Goal: Complete application form: Complete application form

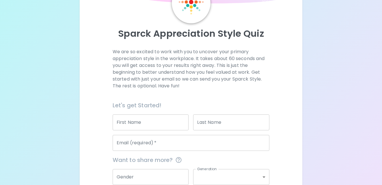
scroll to position [57, 0]
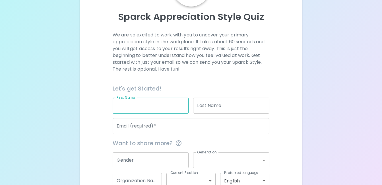
click at [135, 104] on input "First Name" at bounding box center [151, 106] width 76 height 16
type input "[PERSON_NAME]"
type input "Toner"
type input "[EMAIL_ADDRESS][DOMAIN_NAME]"
type input "Alzheimer Society"
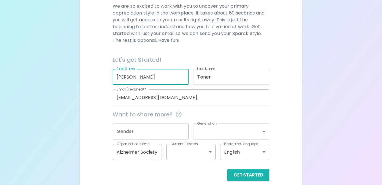
scroll to position [93, 0]
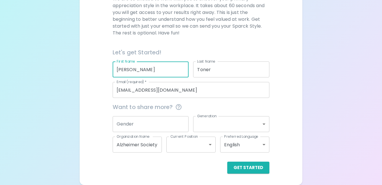
click at [165, 121] on input "Gender" at bounding box center [151, 124] width 76 height 16
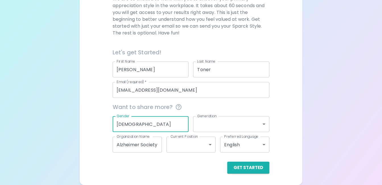
type input "[DEMOGRAPHIC_DATA]"
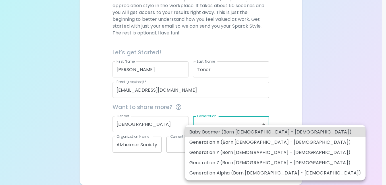
click at [233, 127] on body "Sparck Appreciation Style Quiz We are so excited to work with you to uncover yo…" at bounding box center [193, 46] width 386 height 278
click at [236, 151] on li "Generation Y (Born [DEMOGRAPHIC_DATA] - [DEMOGRAPHIC_DATA])" at bounding box center [275, 152] width 181 height 10
type input "generation_y"
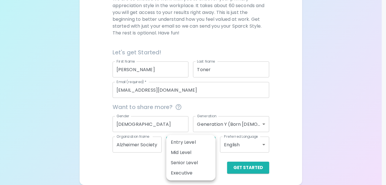
click at [208, 144] on body "Sparck Appreciation Style Quiz We are so excited to work with you to uncover yo…" at bounding box center [193, 46] width 386 height 278
click at [192, 141] on li "Entry Level" at bounding box center [190, 142] width 49 height 10
type input "entry_level"
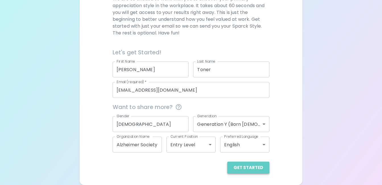
click at [257, 167] on button "Get Started" at bounding box center [248, 168] width 42 height 12
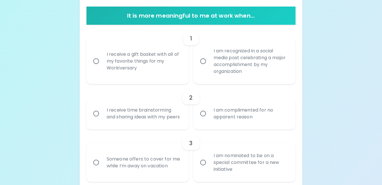
scroll to position [121, 0]
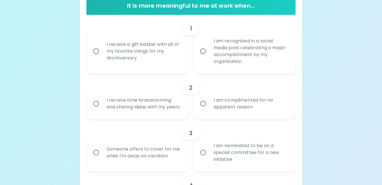
click at [201, 106] on input "I am complimented for no apparent reason" at bounding box center [203, 104] width 12 height 12
radio input "true"
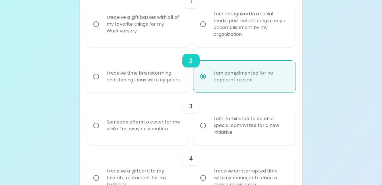
scroll to position [167, 0]
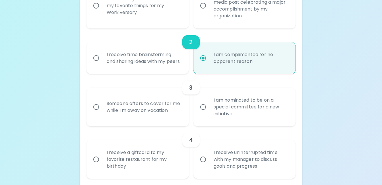
click at [203, 113] on input "I am nominated to be on a special committee for a new initiative" at bounding box center [203, 107] width 12 height 12
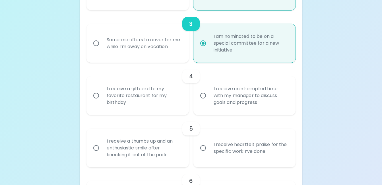
scroll to position [241, 0]
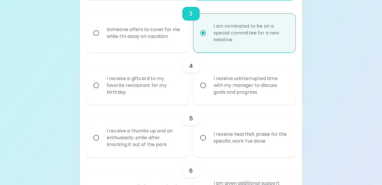
radio input "true"
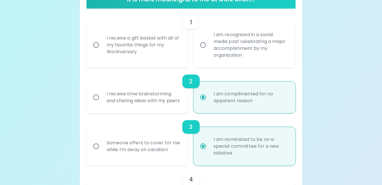
scroll to position [127, 0]
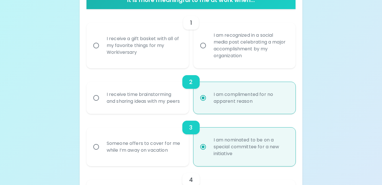
click at [206, 44] on input "I am recognized in a social media post celebrating a major accomplishment by my…" at bounding box center [203, 46] width 12 height 12
radio input "false"
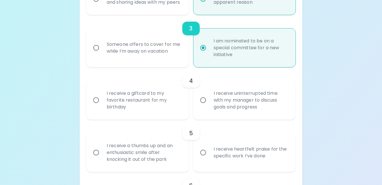
scroll to position [230, 0]
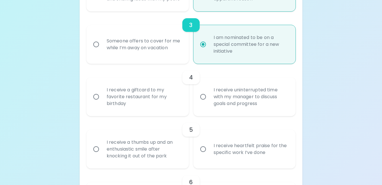
radio input "true"
click at [97, 103] on input "I receive a giftcard to my favorite restaurant for my birthday" at bounding box center [96, 97] width 12 height 12
radio input "false"
radio input "true"
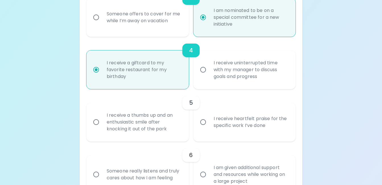
scroll to position [275, 0]
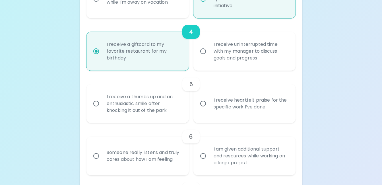
radio input "true"
click at [96, 110] on input "I receive a thumbs up and an enthusiastic smile after knocking it out of the pa…" at bounding box center [96, 104] width 12 height 12
radio input "false"
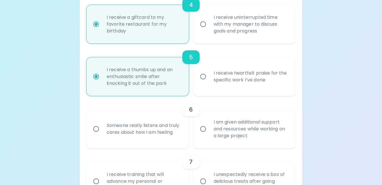
scroll to position [321, 0]
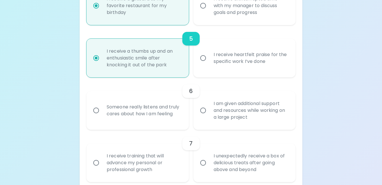
radio input "true"
click at [97, 116] on input "Someone really listens and truly cares about how I am feeling" at bounding box center [96, 110] width 12 height 12
radio input "false"
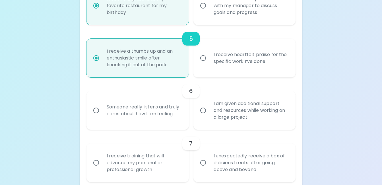
radio input "false"
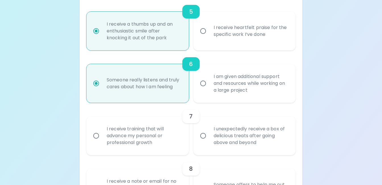
scroll to position [366, 0]
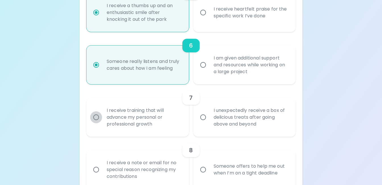
radio input "true"
click at [99, 123] on input "I receive training that will advance my personal or professional growth" at bounding box center [96, 117] width 12 height 12
radio input "false"
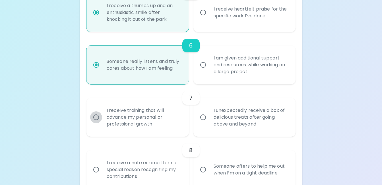
radio input "false"
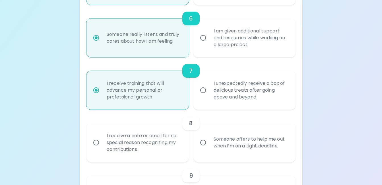
scroll to position [412, 0]
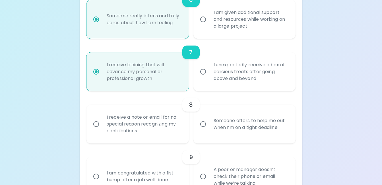
radio input "true"
click at [203, 130] on input "Someone offers to help me out when I’m on a tight deadline" at bounding box center [203, 124] width 12 height 12
radio input "false"
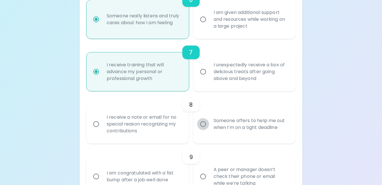
radio input "false"
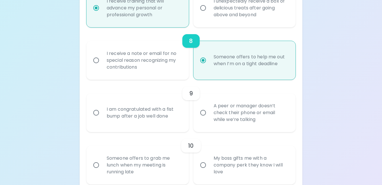
scroll to position [486, 0]
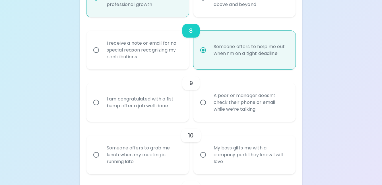
radio input "true"
click at [102, 108] on input "I am congratulated with a fist bump after a job well done" at bounding box center [96, 102] width 12 height 12
radio input "false"
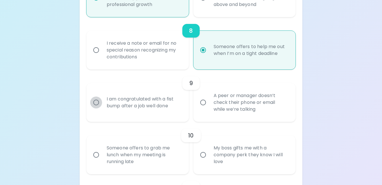
radio input "false"
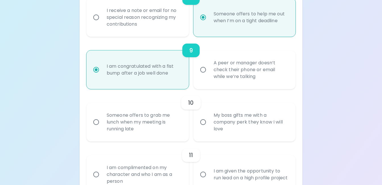
scroll to position [531, 0]
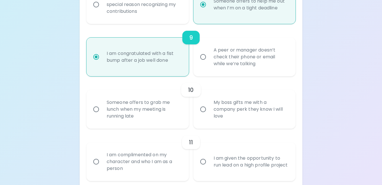
radio input "true"
click at [117, 116] on div "Someone offers to grab me lunch when my meeting is running late" at bounding box center [144, 109] width 84 height 34
click at [102, 115] on input "Someone offers to grab me lunch when my meeting is running late" at bounding box center [96, 109] width 12 height 12
radio input "false"
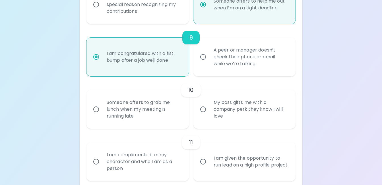
radio input "false"
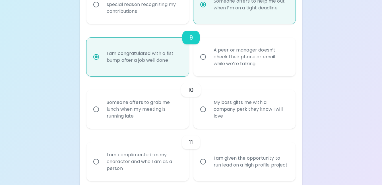
radio input "false"
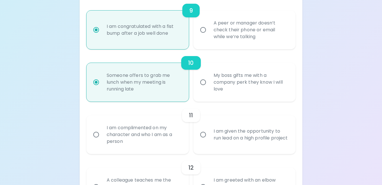
scroll to position [577, 0]
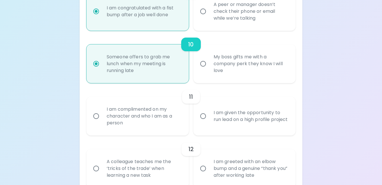
radio input "true"
click at [98, 120] on input "I am complimented on my character and who I am as a person" at bounding box center [96, 116] width 12 height 12
radio input "false"
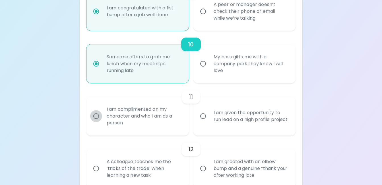
radio input "false"
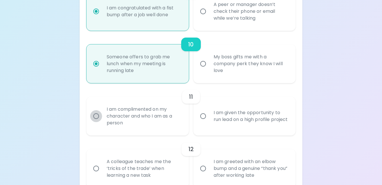
radio input "false"
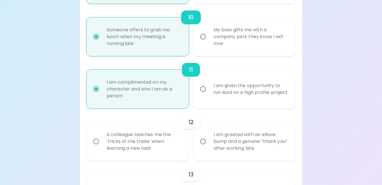
scroll to position [622, 0]
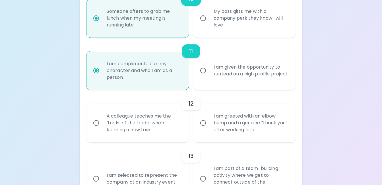
radio input "true"
click at [96, 129] on input "A colleague teaches me the ‘tricks of the trade’ when learning a new task" at bounding box center [96, 123] width 12 height 12
radio input "false"
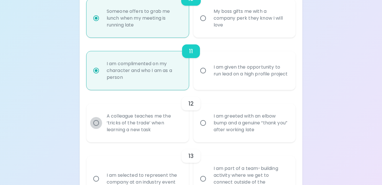
radio input "false"
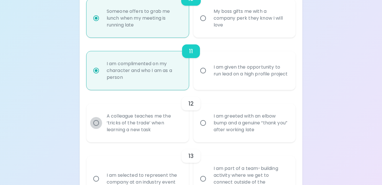
radio input "false"
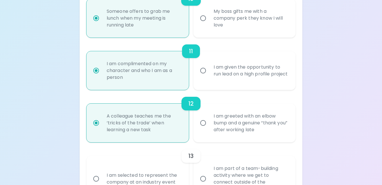
scroll to position [668, 0]
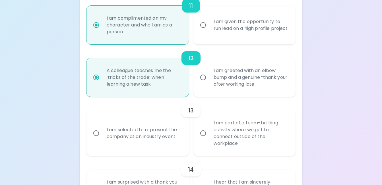
radio input "true"
click at [201, 139] on input "I am part of a team-building activity where we get to connect outside of the wo…" at bounding box center [203, 133] width 12 height 12
radio input "false"
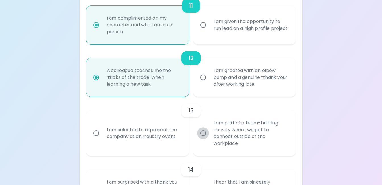
radio input "false"
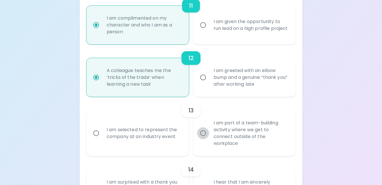
radio input "false"
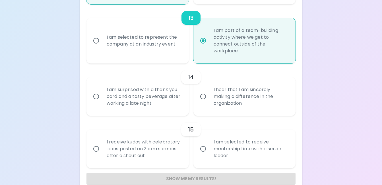
scroll to position [770, 0]
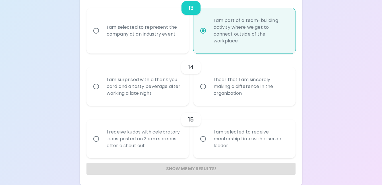
radio input "true"
click at [203, 92] on input "I hear that I am sincerely making a difference in the organization" at bounding box center [203, 86] width 12 height 12
radio input "false"
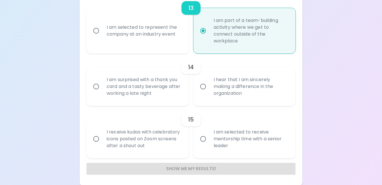
radio input "false"
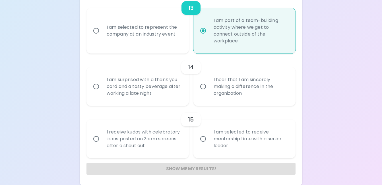
radio input "false"
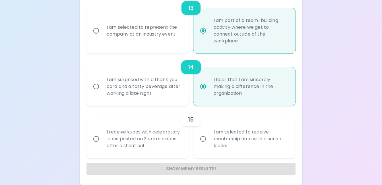
scroll to position [778, 0]
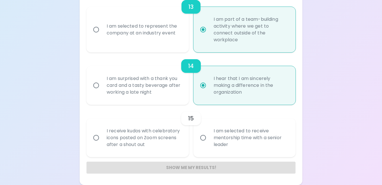
radio input "true"
click at [202, 137] on input "I am selected to receive mentorship time with a senior leader" at bounding box center [203, 138] width 12 height 12
radio input "false"
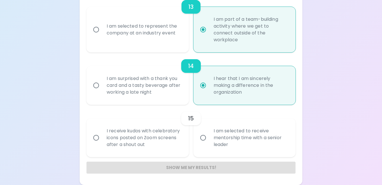
radio input "false"
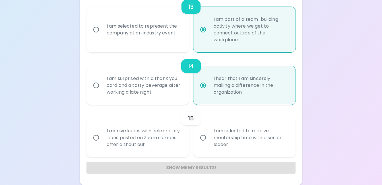
radio input "false"
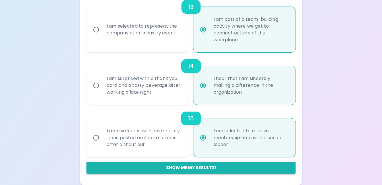
radio input "true"
click at [221, 168] on button "Show me my results!" at bounding box center [190, 168] width 209 height 12
radio input "false"
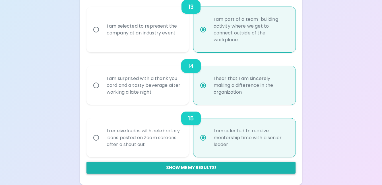
radio input "false"
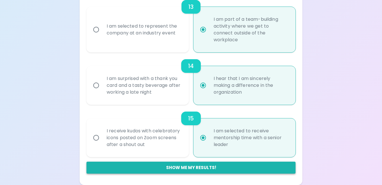
radio input "false"
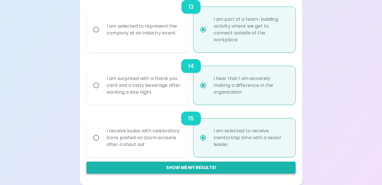
radio input "false"
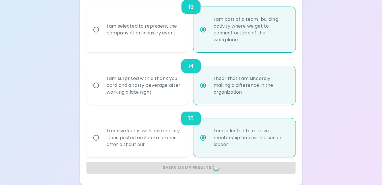
radio input "false"
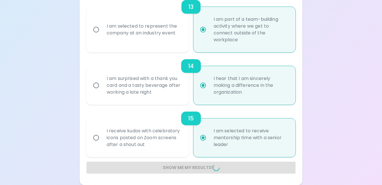
radio input "false"
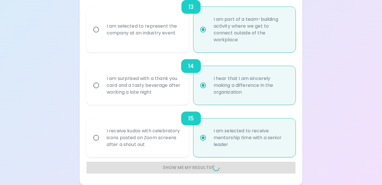
radio input "false"
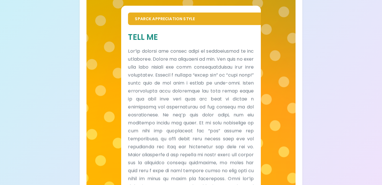
scroll to position [308, 0]
